Goal: Feedback & Contribution: Submit feedback/report problem

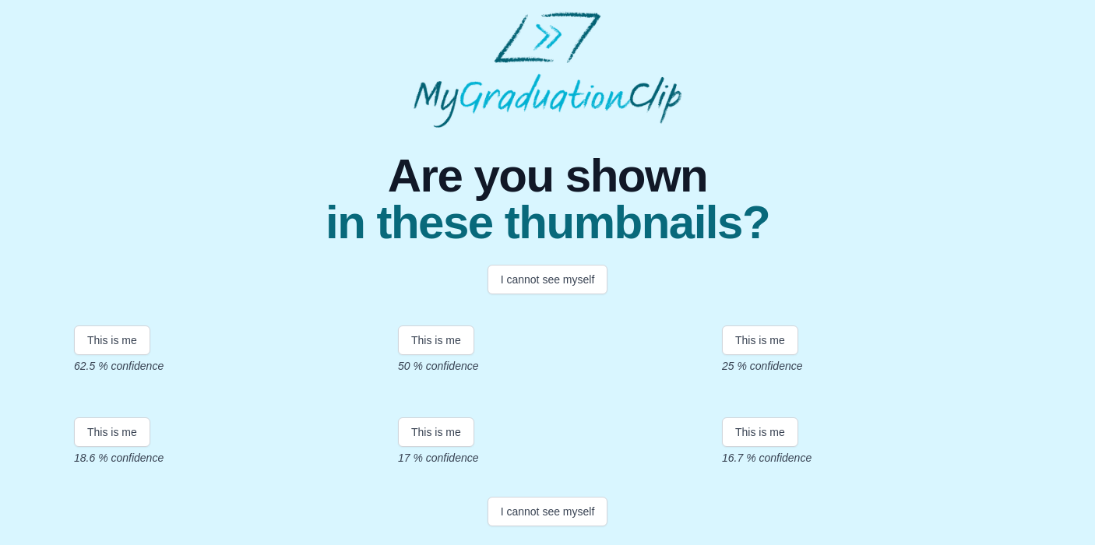
scroll to position [79, 0]
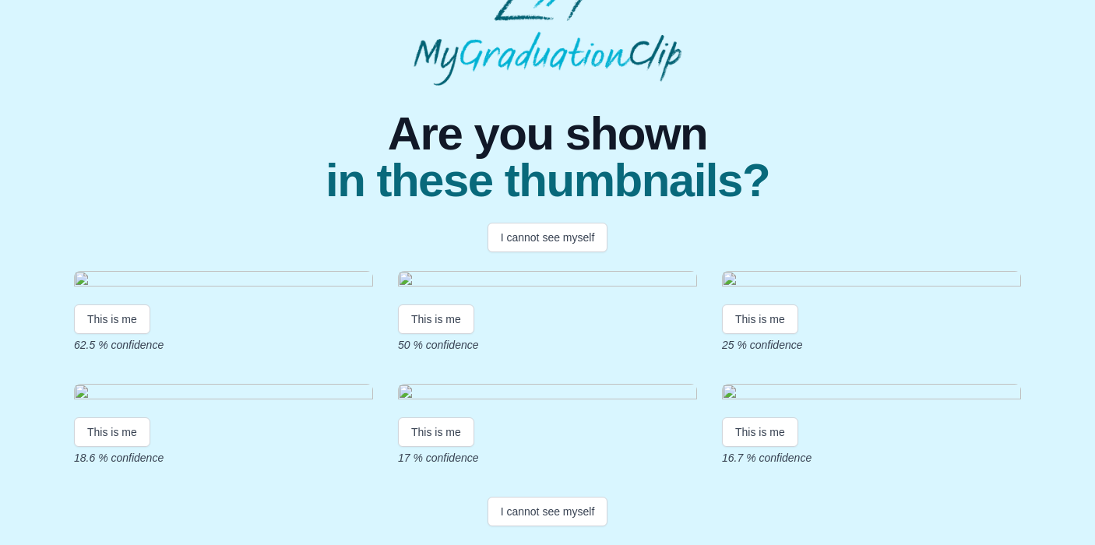
click at [237, 292] on img at bounding box center [223, 281] width 299 height 21
click at [214, 292] on img at bounding box center [223, 281] width 299 height 21
click at [547, 507] on button "I cannot see myself" at bounding box center [548, 512] width 121 height 30
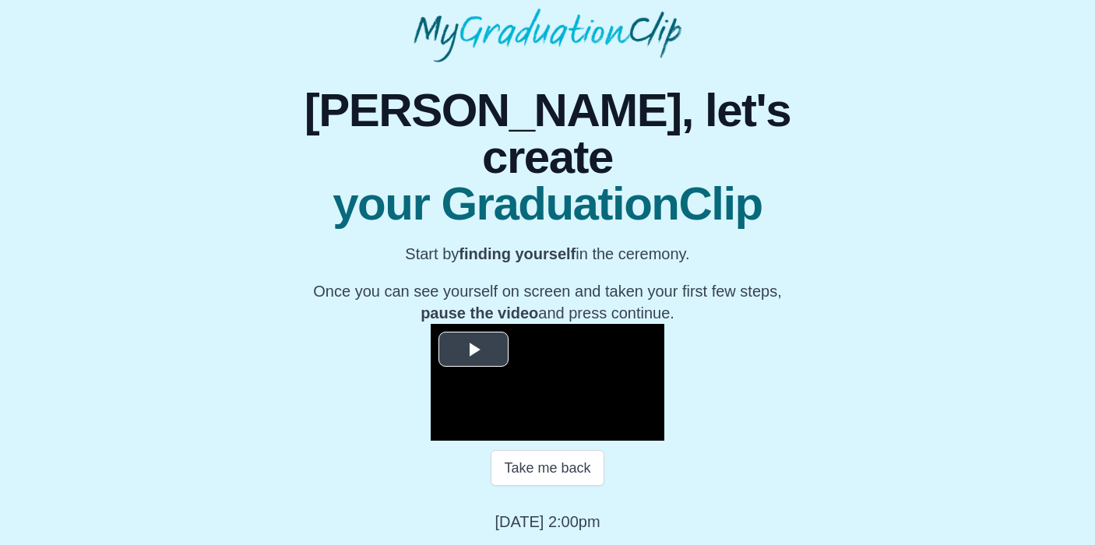
scroll to position [211, 0]
click at [473, 350] on span "Video Player" at bounding box center [473, 350] width 0 height 0
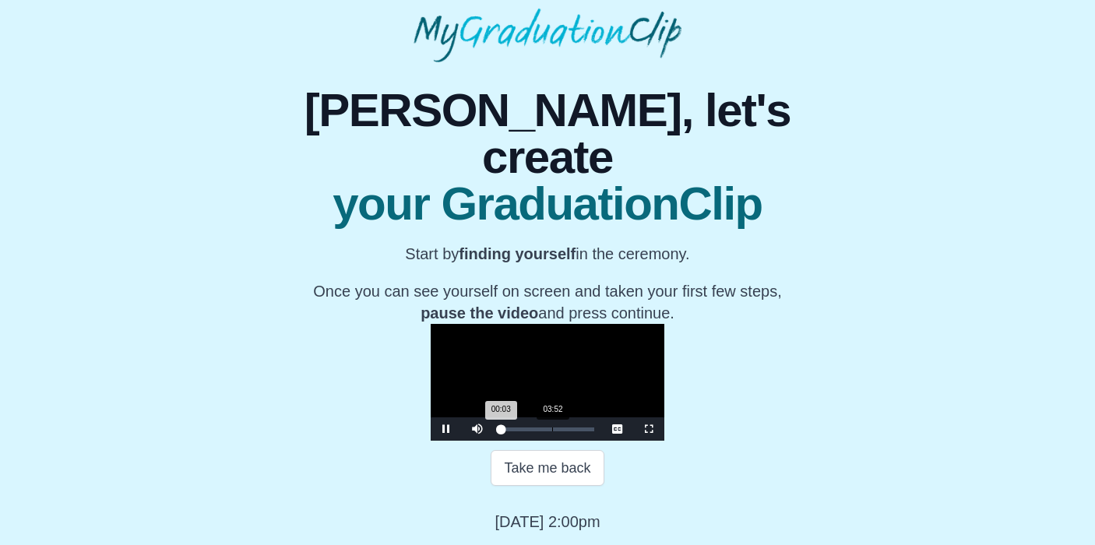
click at [501, 428] on div "Loaded : 0% 03:52 00:03 Progress : 0%" at bounding box center [547, 430] width 93 height 4
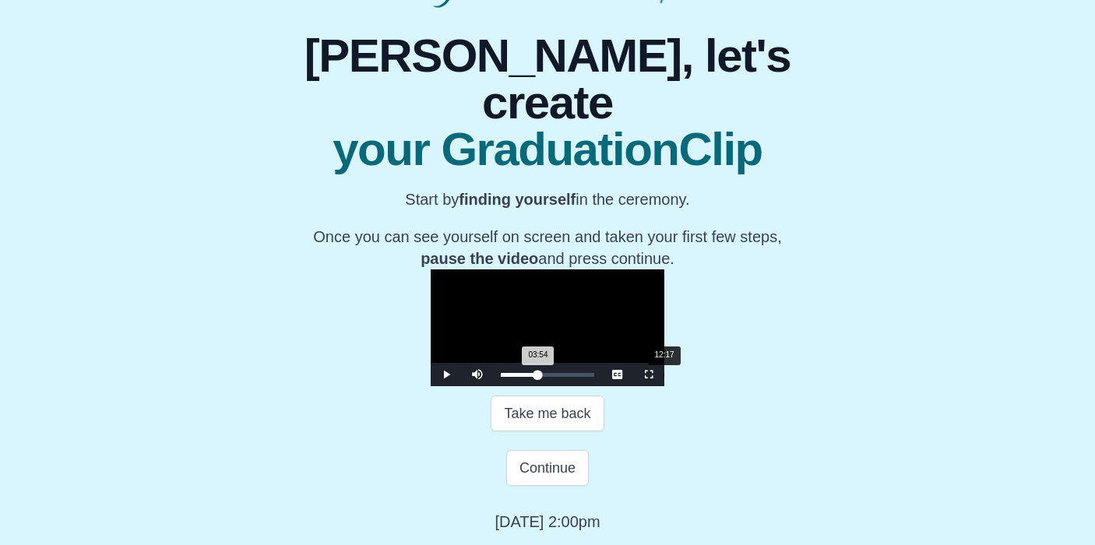
click at [507, 377] on div "Loaded : 0% 12:17 03:54 Progress : 0%" at bounding box center [547, 375] width 93 height 4
click at [730, 377] on div "17:17" at bounding box center [730, 375] width 1 height 4
click at [586, 386] on div "Loaded : 0% 18:13 18:13 Progress : 0%" at bounding box center [547, 374] width 109 height 23
drag, startPoint x: 607, startPoint y: 435, endPoint x: 626, endPoint y: 435, distance: 19.5
click at [602, 386] on div "Loaded : 0% 21:17 21:17 Progress : 0%" at bounding box center [547, 374] width 109 height 23
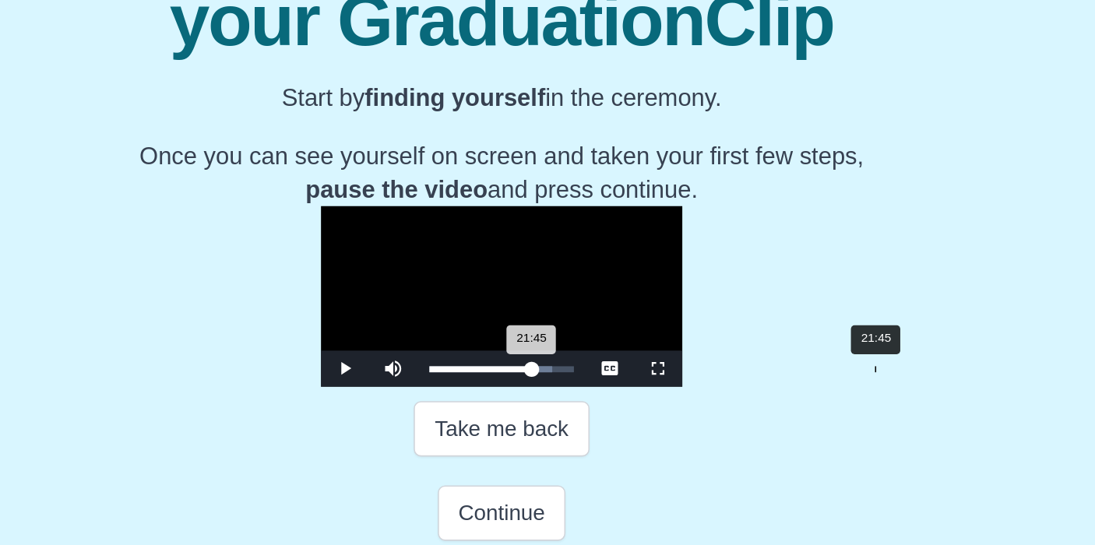
click at [501, 373] on div "21:45 Progress : 0%" at bounding box center [534, 375] width 66 height 4
click at [783, 373] on div "21:17" at bounding box center [783, 375] width 1 height 4
click at [501, 373] on div "Loaded : 0% 23:41 22:13 Progress : 0%" at bounding box center [547, 375] width 93 height 4
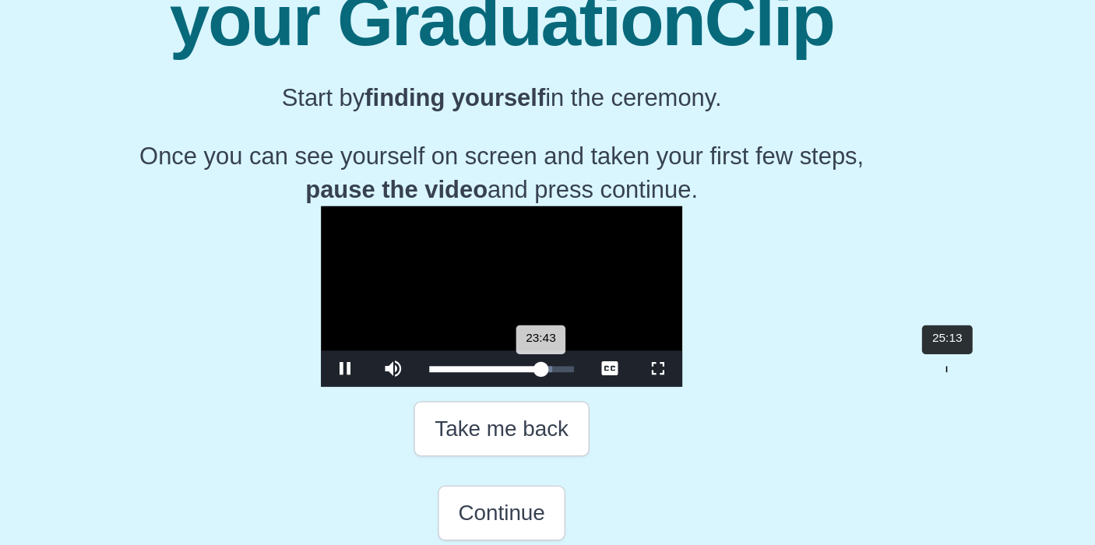
click at [501, 373] on div "Loaded : 0% 25:13 23:43 Progress : 0%" at bounding box center [547, 375] width 93 height 4
click at [827, 373] on div "24:38" at bounding box center [827, 375] width 1 height 4
click at [575, 373] on div "Progress Bar" at bounding box center [579, 375] width 9 height 4
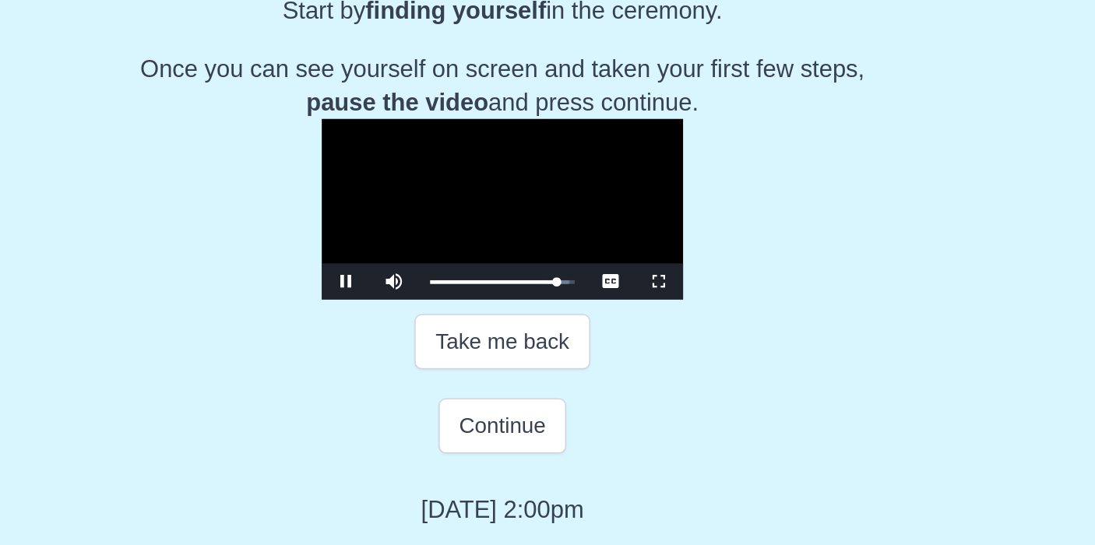
scroll to position [266, 0]
